Goal: Ask a question

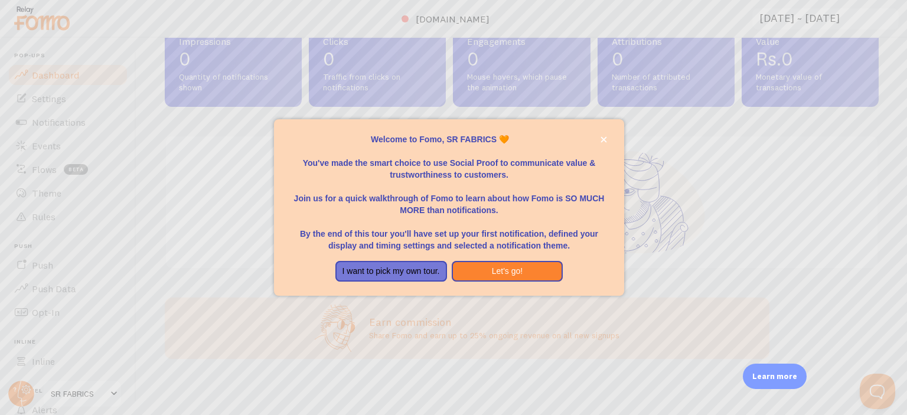
click at [24, 396] on div at bounding box center [453, 207] width 907 height 415
click at [494, 264] on button "Let's go!" at bounding box center [508, 271] width 112 height 21
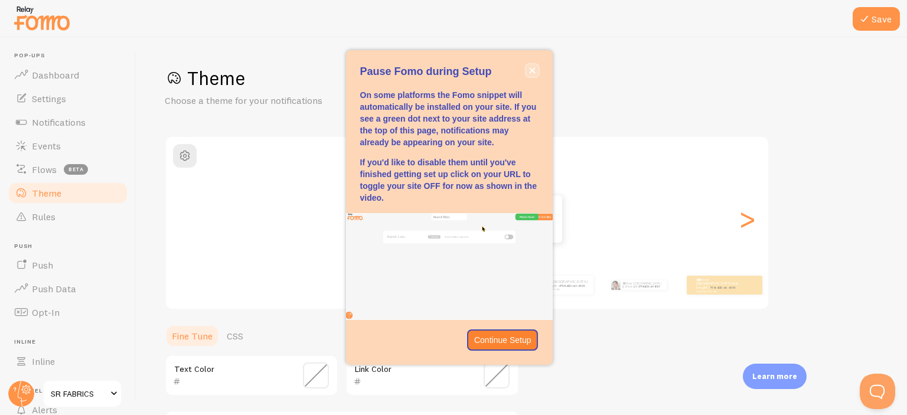
click at [535, 72] on button "close," at bounding box center [532, 70] width 12 height 12
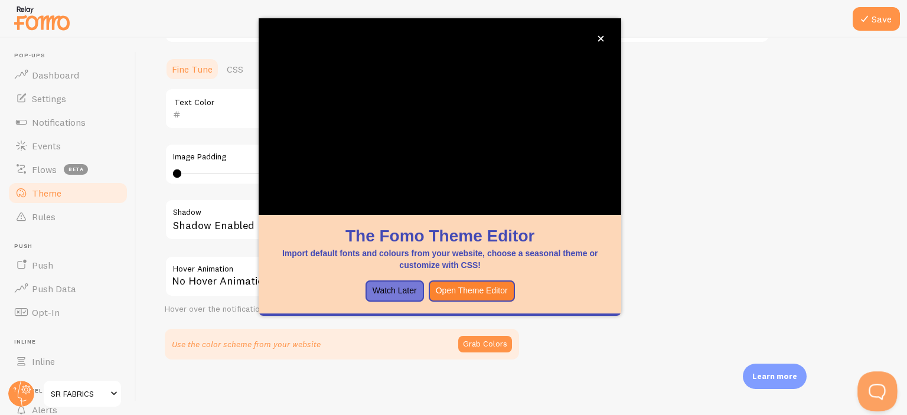
click at [867, 387] on button "Open Beacon popover" at bounding box center [874, 388] width 35 height 35
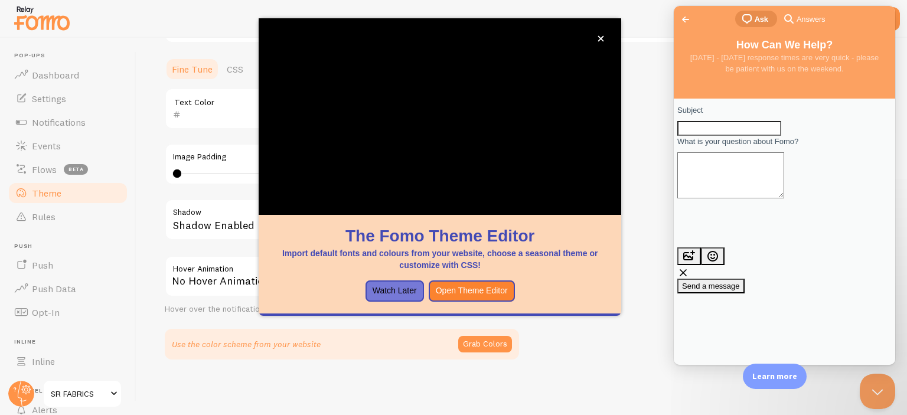
click at [736, 136] on input "Subject" at bounding box center [729, 128] width 104 height 15
click at [677, 247] on button "image-plus" at bounding box center [689, 256] width 24 height 18
type input "I have issue about your charge?"
click at [788, 272] on div "Subject I have issue about your charge? What is your question about Fomo? image…" at bounding box center [784, 198] width 214 height 189
click at [740, 282] on span "Send a message" at bounding box center [711, 286] width 58 height 9
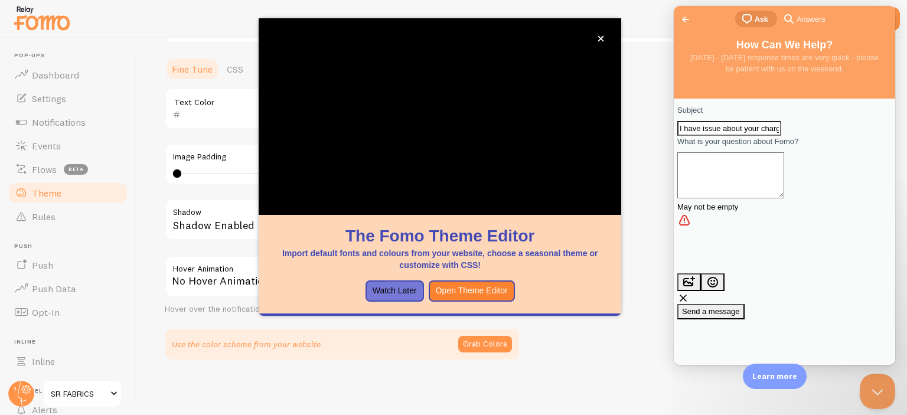
click at [784, 198] on textarea "What is your question about Fomo?" at bounding box center [730, 175] width 107 height 46
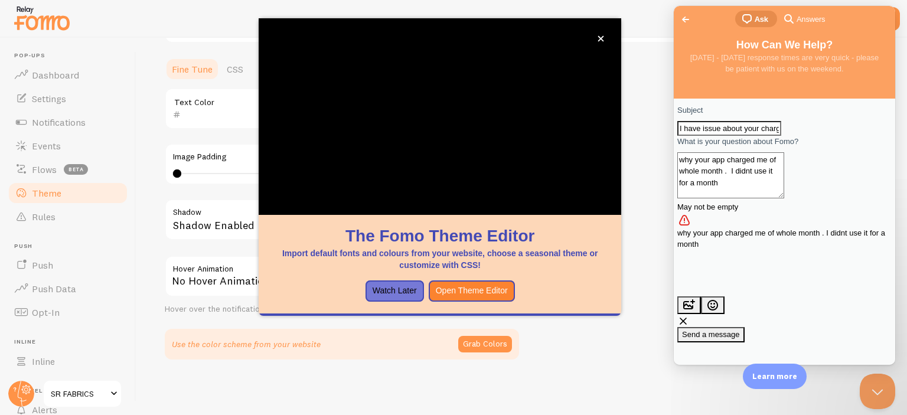
type textarea "why your app charged me of whole month . I didnt use it for a month"
click at [779, 271] on div "Subject I have issue about your charge? What is your question about Fomo? why y…" at bounding box center [784, 223] width 214 height 238
click at [740, 330] on span "Send a message" at bounding box center [711, 334] width 58 height 9
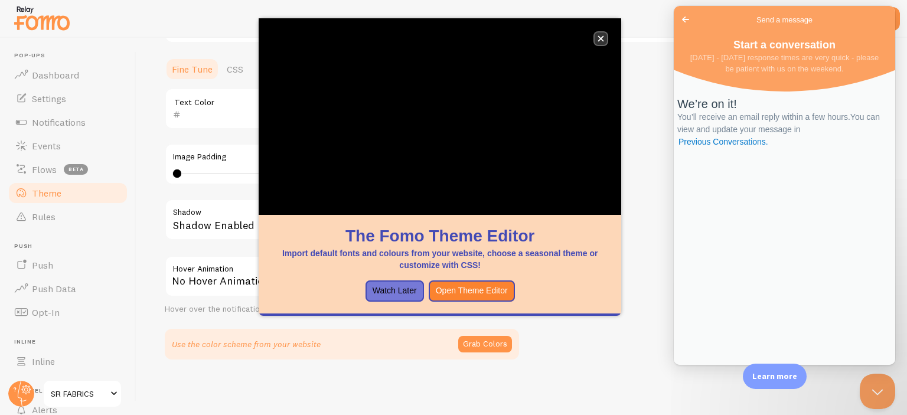
click at [603, 39] on icon "close," at bounding box center [600, 38] width 6 height 6
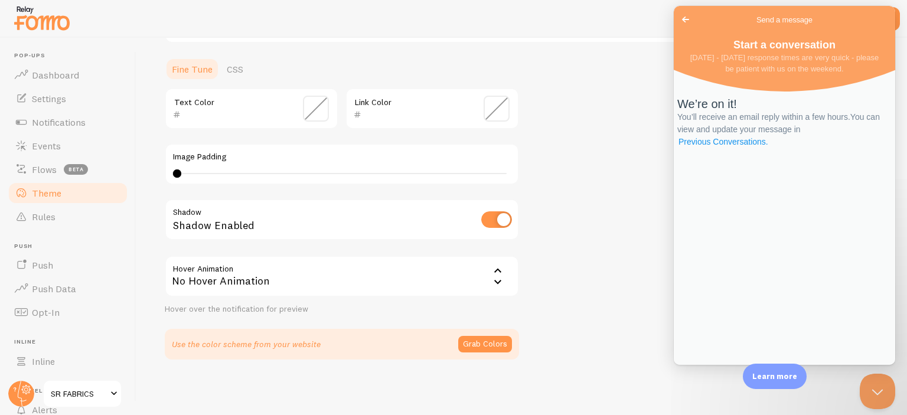
click at [769, 148] on link "Previous Conversations ." at bounding box center [723, 142] width 92 height 12
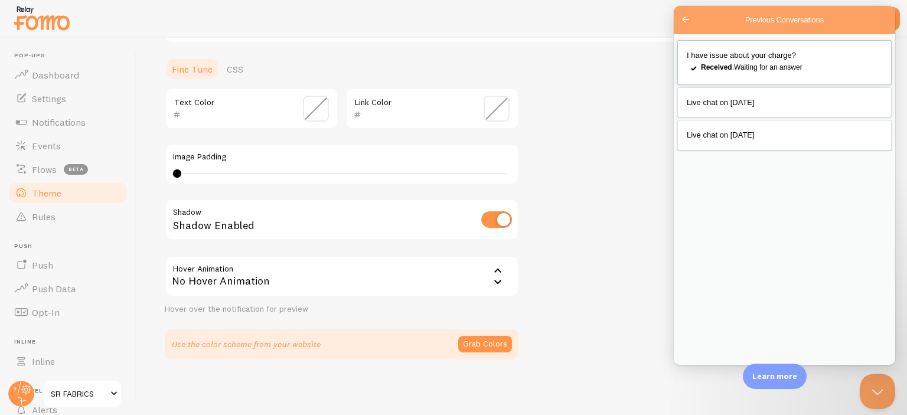
click at [784, 68] on div "Received . Waiting for an answer" at bounding box center [791, 67] width 181 height 12
click at [695, 365] on button "Close" at bounding box center [684, 372] width 21 height 15
click at [727, 118] on link "Live chat on [DATE]" at bounding box center [784, 102] width 214 height 31
click at [695, 365] on button "Close" at bounding box center [684, 372] width 21 height 15
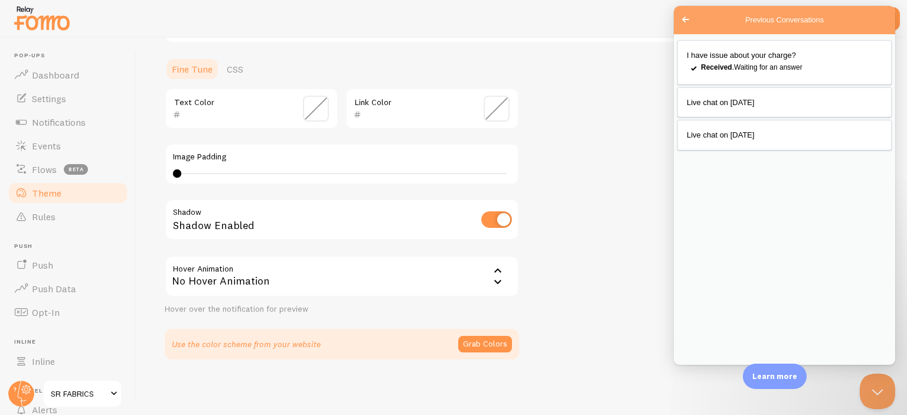
click at [106, 395] on span "SR FABRICS" at bounding box center [79, 394] width 56 height 14
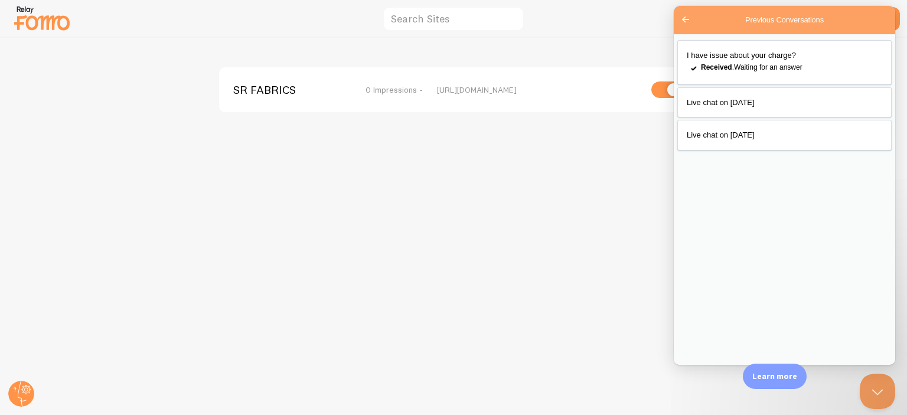
click at [668, 90] on input "checkbox" at bounding box center [666, 89] width 31 height 17
checkbox input "false"
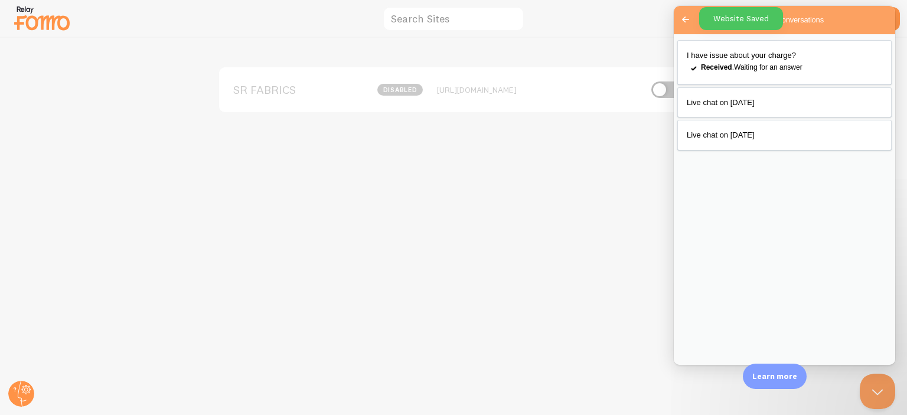
click at [683, 22] on span "Go back" at bounding box center [685, 19] width 14 height 14
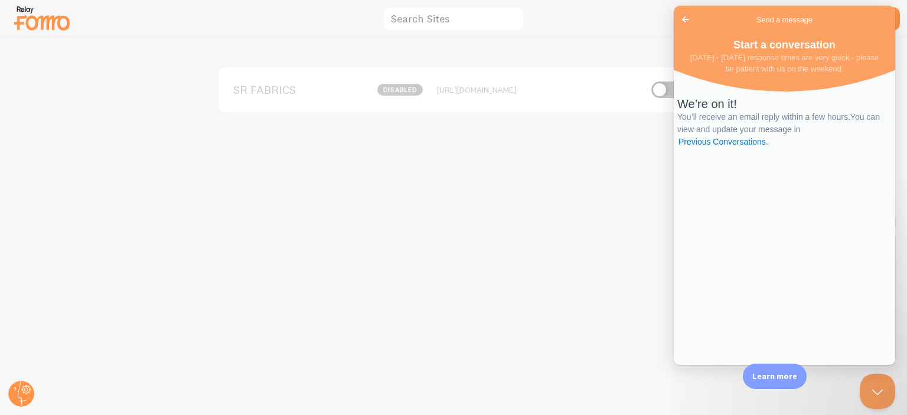
click at [787, 379] on p "Learn more" at bounding box center [774, 376] width 45 height 11
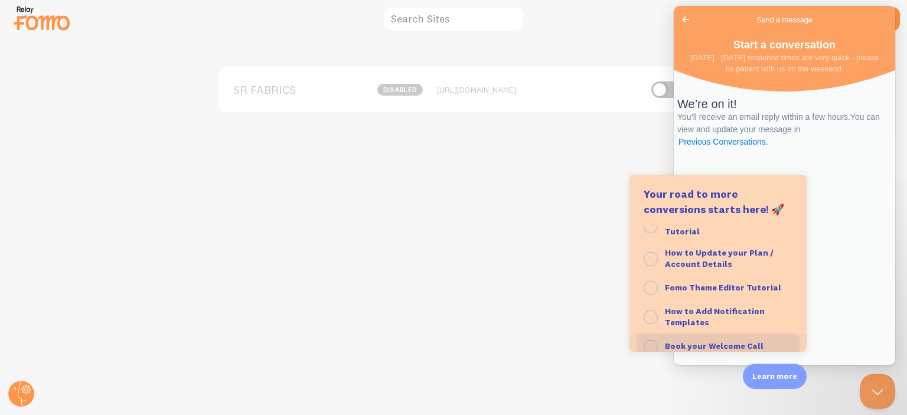
scroll to position [121, 0]
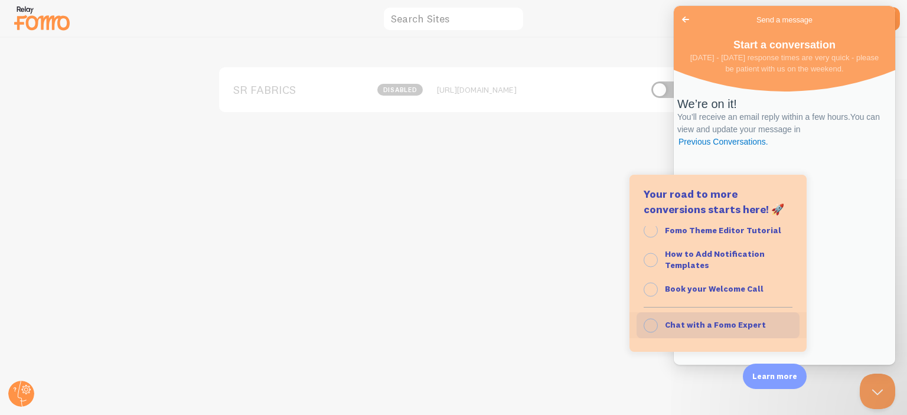
click at [715, 332] on button "Chat with a Fomo Expert" at bounding box center [717, 325] width 177 height 26
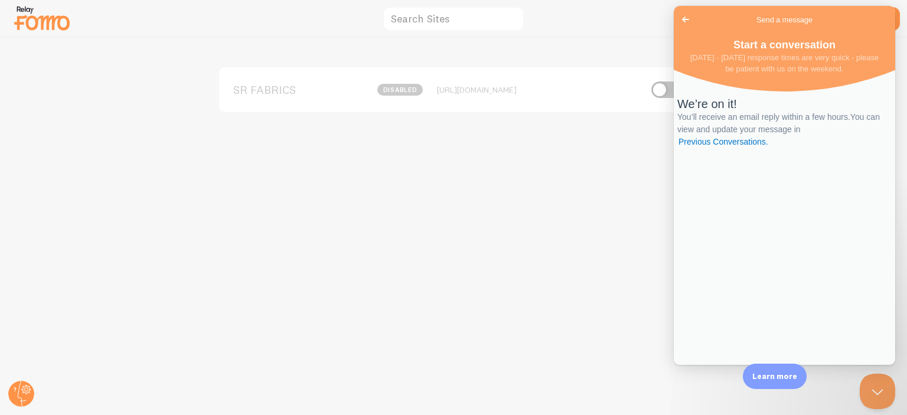
click at [767, 378] on p "Learn more" at bounding box center [774, 376] width 45 height 11
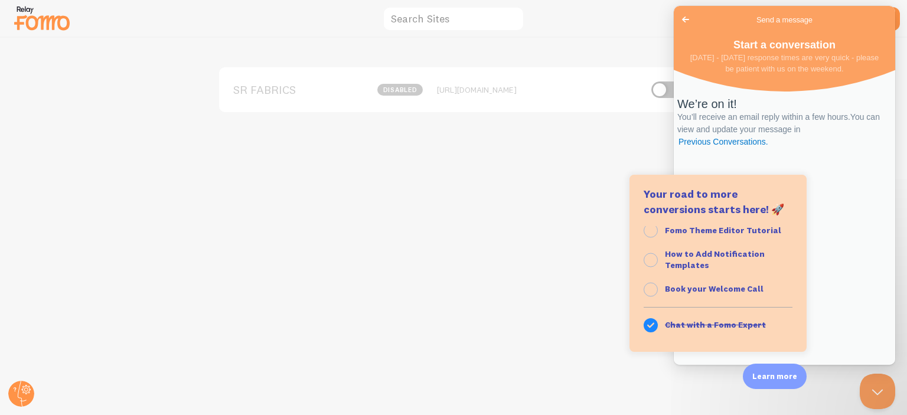
click at [891, 264] on div "We’re on it! You’ll receive an email reply within a few hours. You can view and…" at bounding box center [784, 220] width 221 height 289
drag, startPoint x: 859, startPoint y: 126, endPoint x: 832, endPoint y: 153, distance: 38.4
click at [855, 127] on div "We’re on it! You’ll receive an email reply within a few hours. You can view and…" at bounding box center [784, 122] width 214 height 51
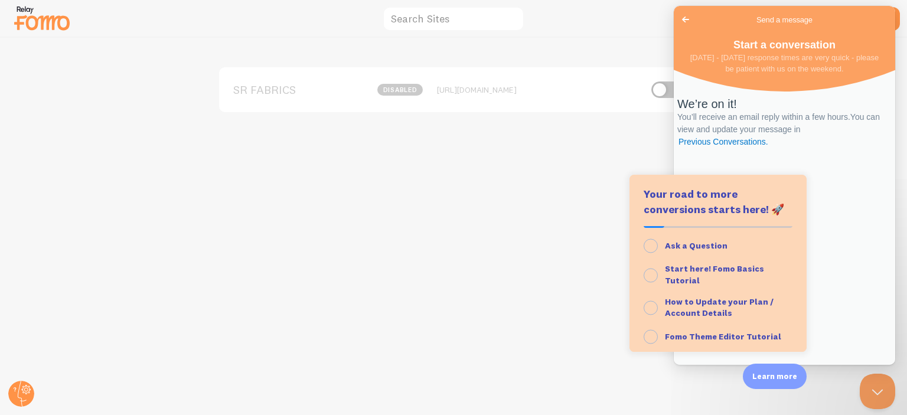
scroll to position [0, 0]
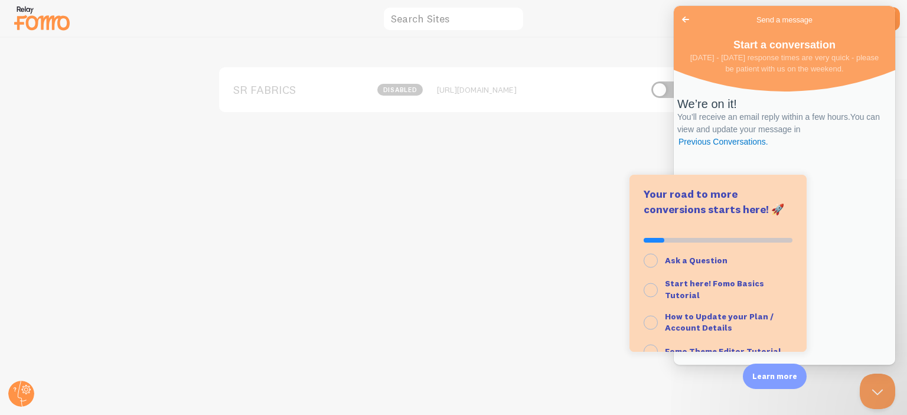
click at [709, 197] on div "Your road to more conversions starts here! 🚀 Ask a Question Start here! Fomo Ba…" at bounding box center [717, 263] width 177 height 177
click at [787, 116] on div "We’re on it! You’ll receive an email reply within a few hours. You can view and…" at bounding box center [784, 122] width 214 height 51
click at [689, 23] on span "Go back" at bounding box center [685, 19] width 14 height 14
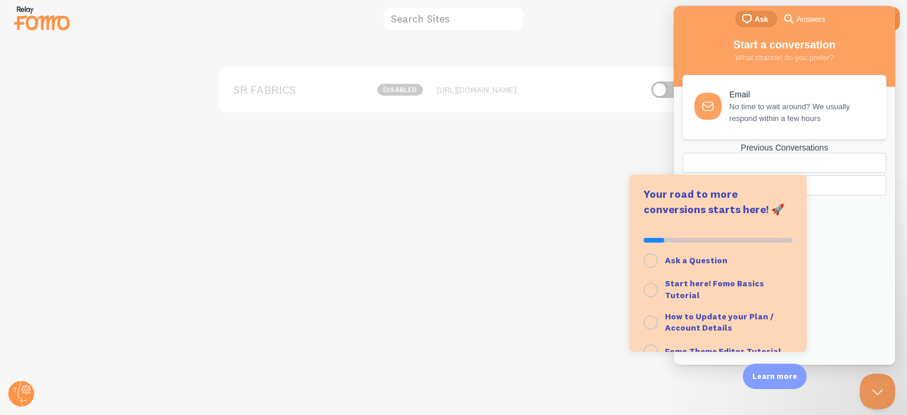
click at [774, 375] on p "Learn more" at bounding box center [774, 376] width 45 height 11
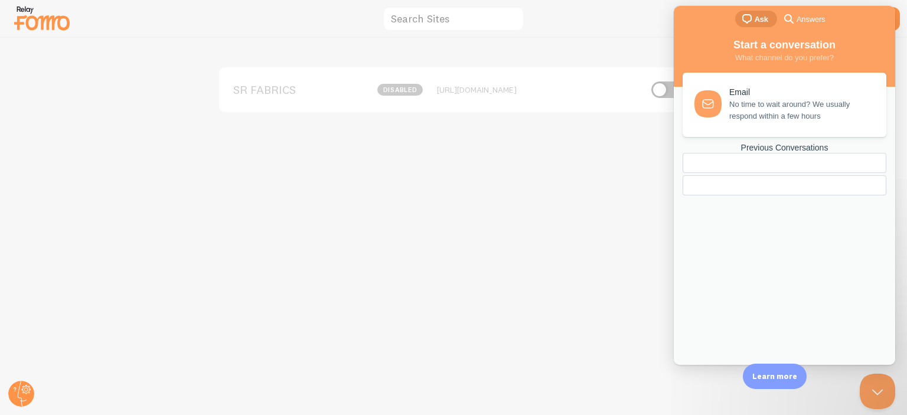
click at [729, 94] on div "Email" at bounding box center [800, 92] width 143 height 10
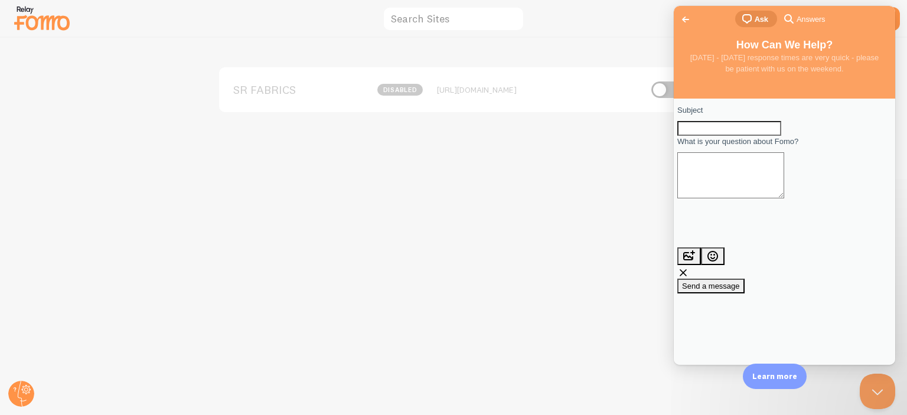
click at [687, 13] on span "Go back" at bounding box center [685, 19] width 14 height 14
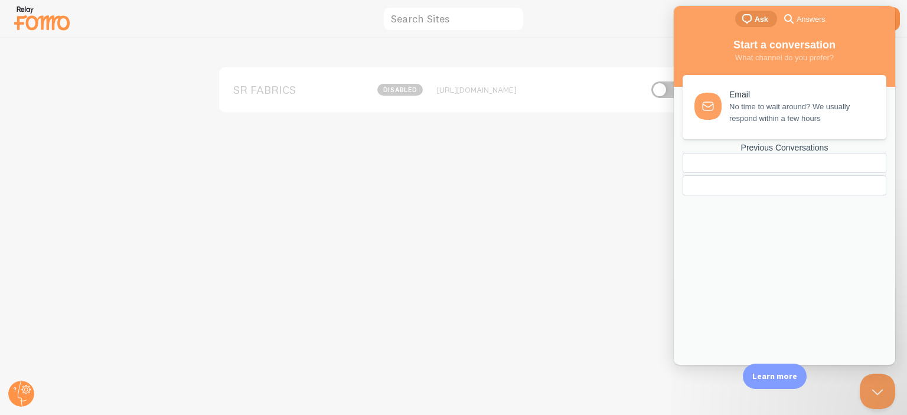
click at [769, 372] on p "Learn more" at bounding box center [774, 376] width 45 height 11
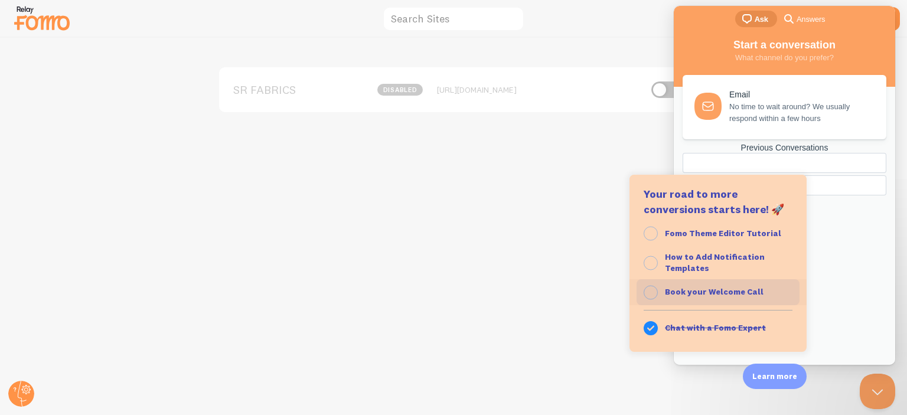
scroll to position [121, 0]
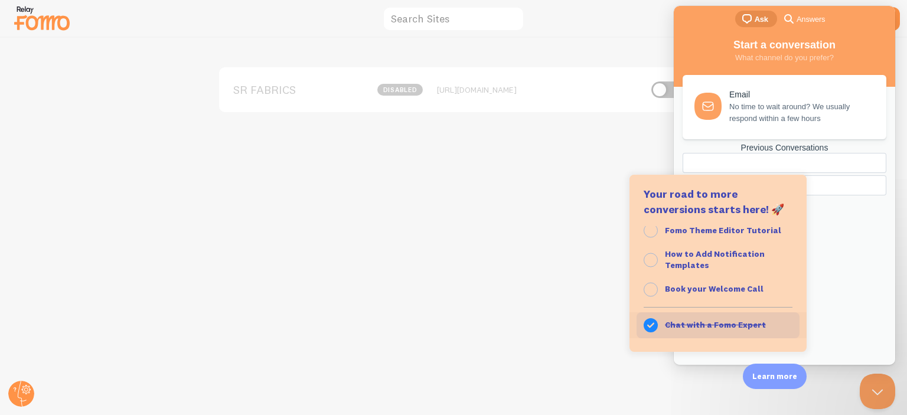
click at [729, 316] on button "Chat with a Fomo Expert" at bounding box center [717, 325] width 177 height 26
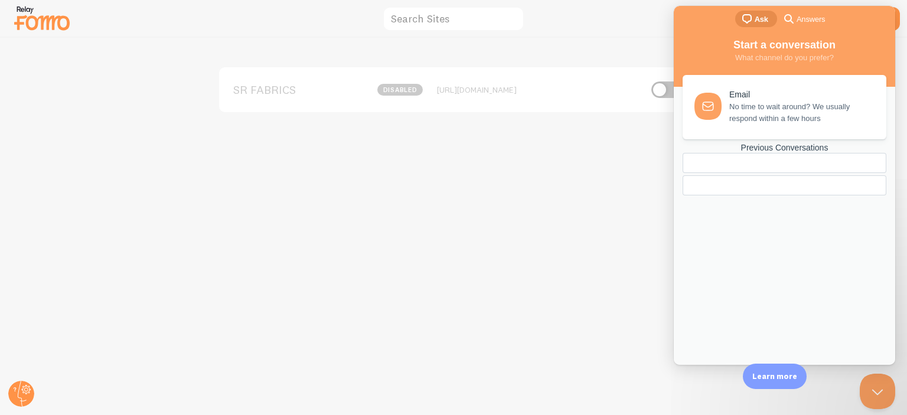
click at [798, 21] on span "Answers" at bounding box center [810, 20] width 28 height 12
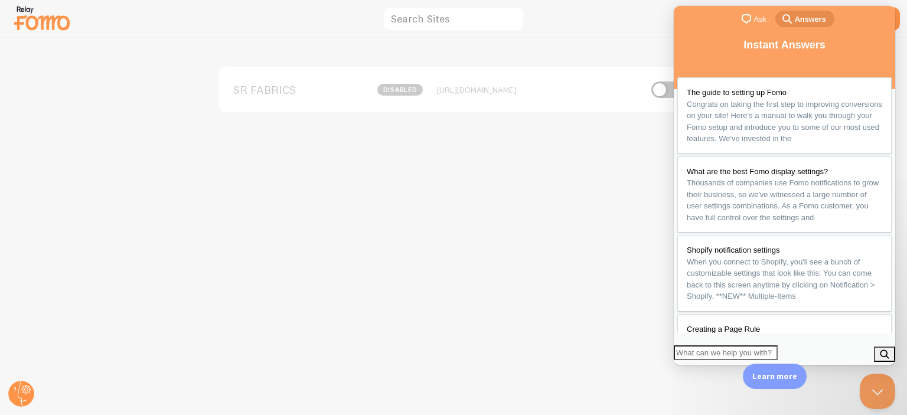
click at [741, 22] on span "chat-square" at bounding box center [746, 19] width 14 height 14
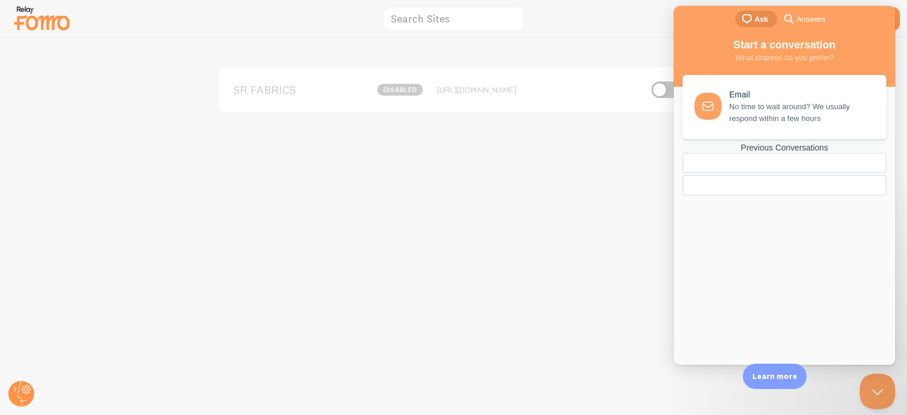
click at [577, 191] on div "SR FABRICS disabled [URL][DOMAIN_NAME]" at bounding box center [454, 226] width 906 height 377
click at [589, 273] on div "SR FABRICS disabled [URL][DOMAIN_NAME]" at bounding box center [454, 226] width 906 height 377
click at [626, 248] on div "SR FABRICS disabled [URL][DOMAIN_NAME]" at bounding box center [454, 226] width 906 height 377
click at [767, 125] on link "Email No time to wait around? We usually respond within a few hours" at bounding box center [784, 105] width 204 height 64
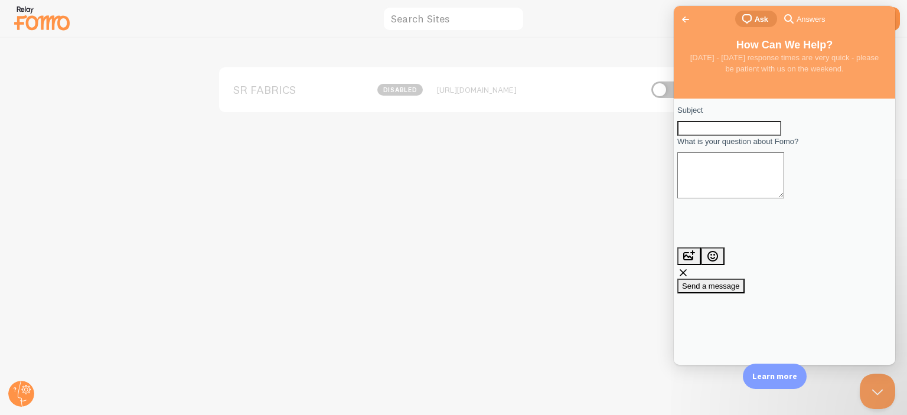
click at [666, 233] on div "SR FABRICS disabled [URL][DOMAIN_NAME]" at bounding box center [454, 226] width 906 height 377
click at [529, 318] on div "SR FABRICS disabled [URL][DOMAIN_NAME]" at bounding box center [454, 226] width 906 height 377
click at [692, 18] on div "Go back" at bounding box center [685, 19] width 15 height 14
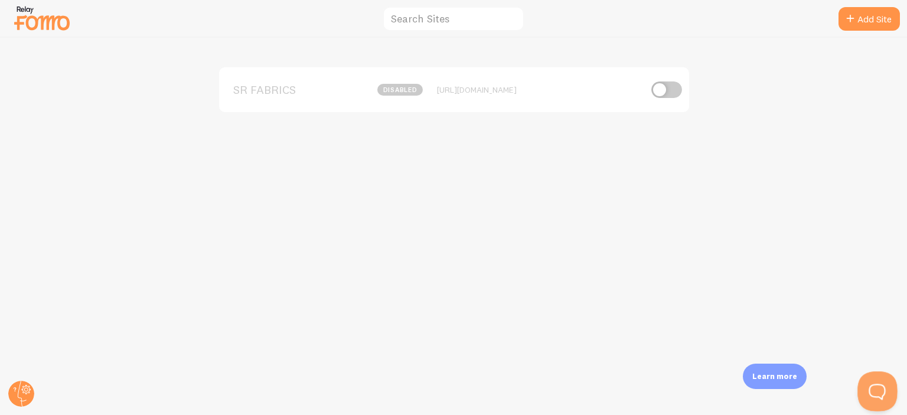
click at [877, 383] on button "Open Beacon popover" at bounding box center [874, 388] width 35 height 35
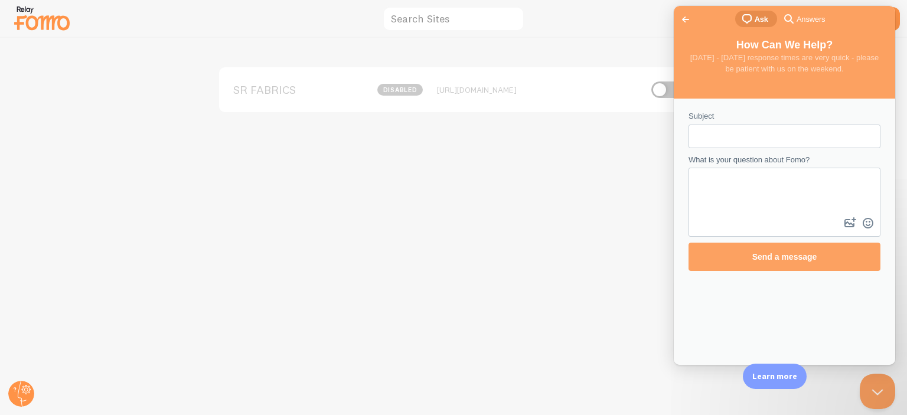
drag, startPoint x: 509, startPoint y: 328, endPoint x: 512, endPoint y: 290, distance: 37.9
click at [507, 325] on div "SR FABRICS disabled [URL][DOMAIN_NAME]" at bounding box center [454, 226] width 906 height 377
drag, startPoint x: 378, startPoint y: 264, endPoint x: 446, endPoint y: 90, distance: 187.5
click at [386, 256] on div "SR FABRICS disabled [URL][DOMAIN_NAME]" at bounding box center [454, 226] width 906 height 377
click at [692, 14] on span "Go back" at bounding box center [685, 19] width 14 height 14
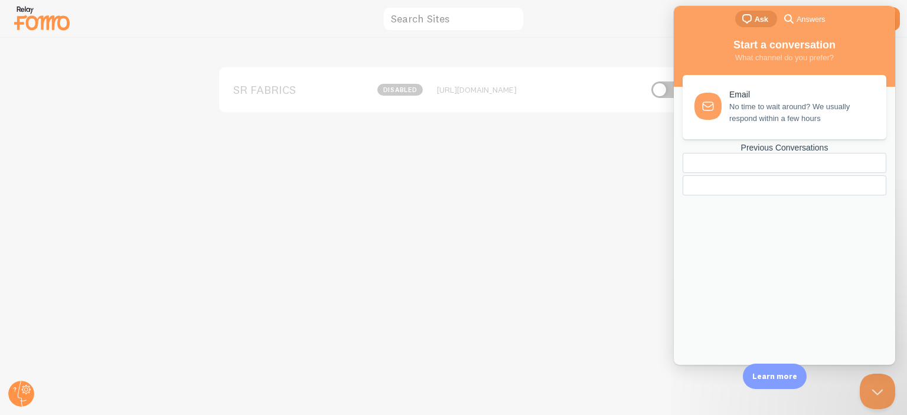
click at [434, 241] on div "SR FABRICS disabled [URL][DOMAIN_NAME]" at bounding box center [454, 226] width 906 height 377
drag, startPoint x: 434, startPoint y: 241, endPoint x: 393, endPoint y: 211, distance: 50.7
click at [434, 240] on div "SR FABRICS disabled [URL][DOMAIN_NAME]" at bounding box center [454, 226] width 906 height 377
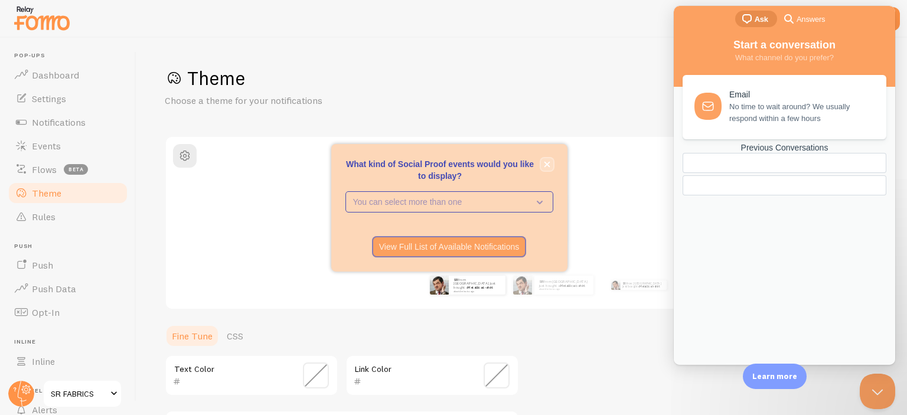
click at [541, 165] on button "close," at bounding box center [547, 164] width 12 height 12
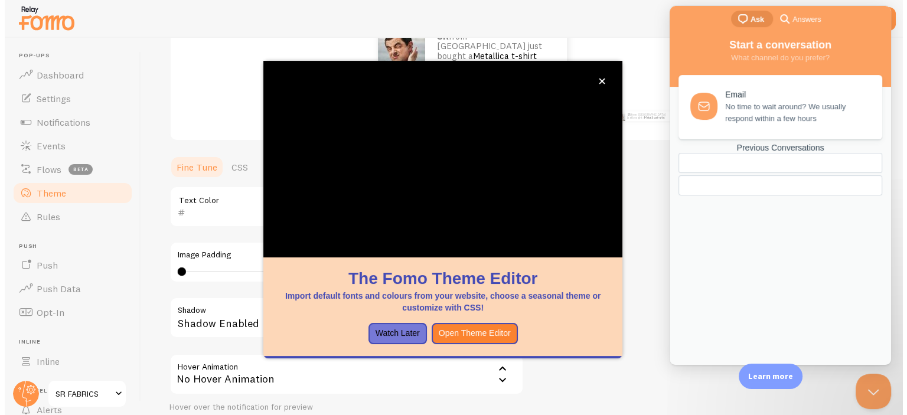
scroll to position [267, 0]
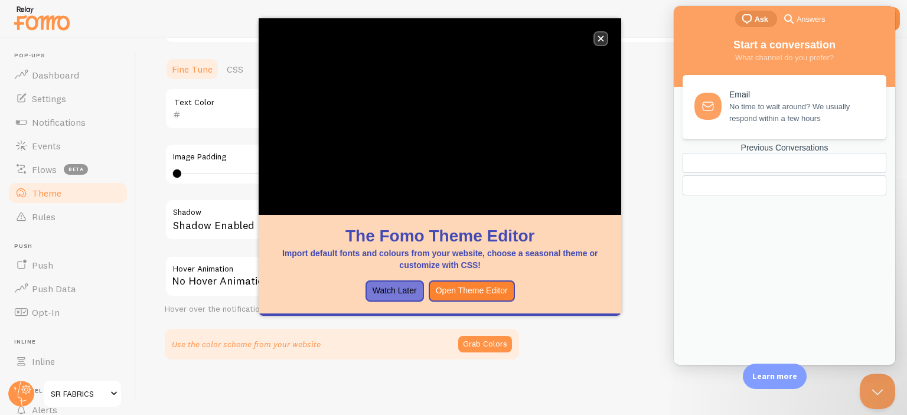
click at [598, 37] on icon "close," at bounding box center [601, 39] width 6 height 6
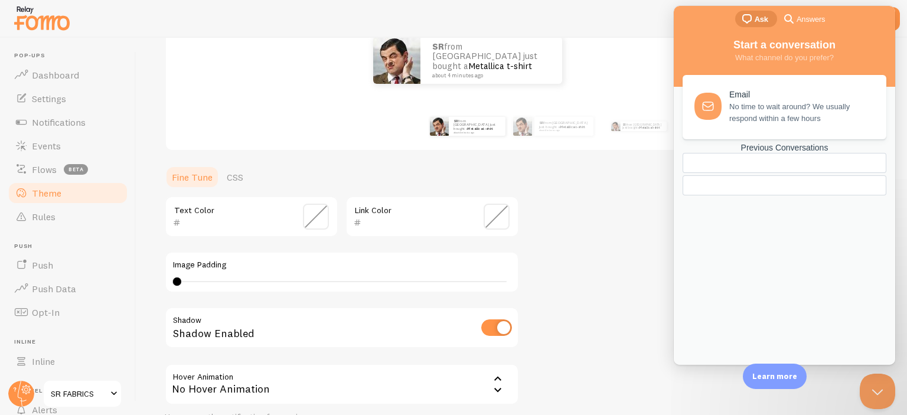
scroll to position [208, 0]
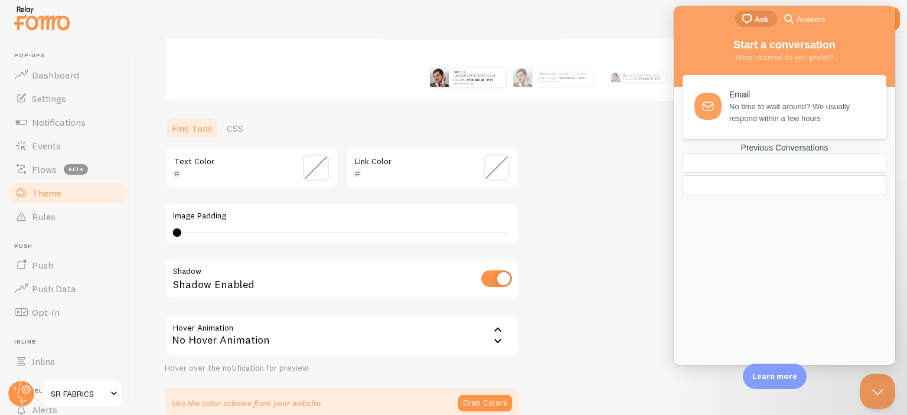
click at [737, 195] on div at bounding box center [784, 185] width 204 height 20
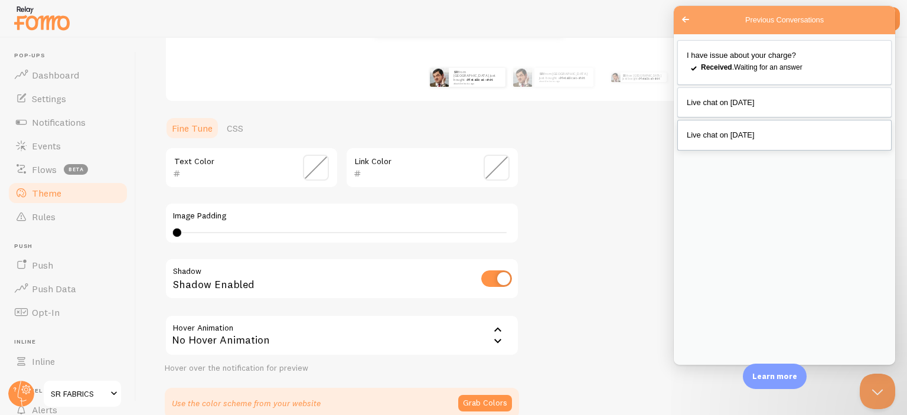
click at [713, 151] on link "Live chat on [DATE]" at bounding box center [784, 135] width 214 height 31
click at [698, 371] on button "Close" at bounding box center [687, 378] width 21 height 15
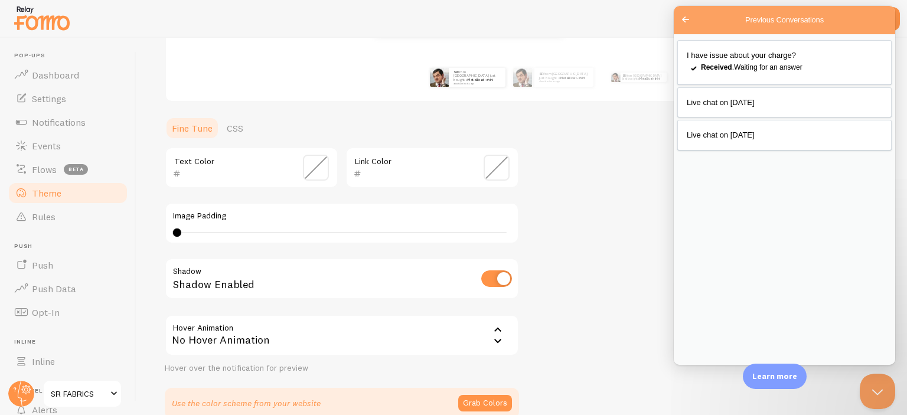
click at [646, 191] on div "Theme Choose a theme for your notifications Classic SR from Pakistan just bough…" at bounding box center [522, 138] width 714 height 560
click at [878, 392] on button "Close Beacon popover" at bounding box center [874, 388] width 35 height 35
